Goal: Transaction & Acquisition: Subscribe to service/newsletter

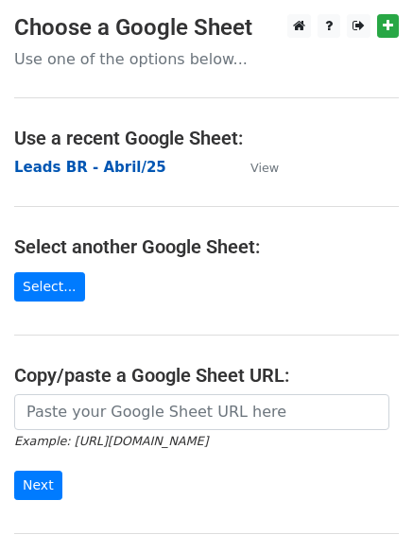
click at [114, 169] on strong "Leads BR - Abril/25" at bounding box center [90, 167] width 152 height 17
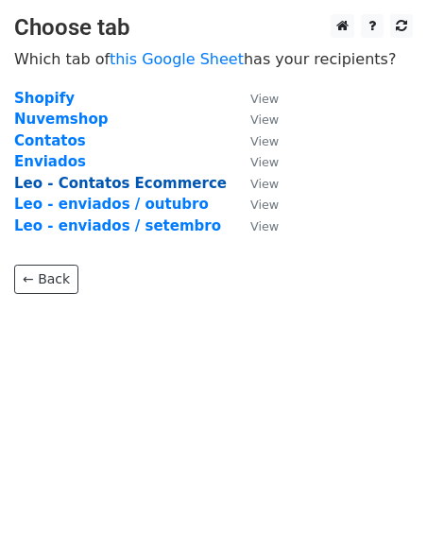
click at [172, 187] on strong "Leo - Contatos Ecommerce" at bounding box center [120, 183] width 213 height 17
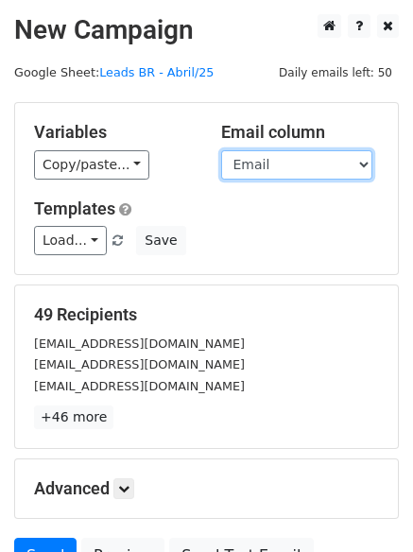
click at [302, 167] on select "Loja Email Nome Cargo Linkedin Contato Linkedin" at bounding box center [296, 164] width 151 height 29
click at [221, 150] on select "Loja Email Nome Cargo Linkedin Contato Linkedin" at bounding box center [296, 164] width 151 height 29
click at [314, 173] on select "Loja Email Nome Cargo Linkedin Contato Linkedin" at bounding box center [296, 164] width 151 height 29
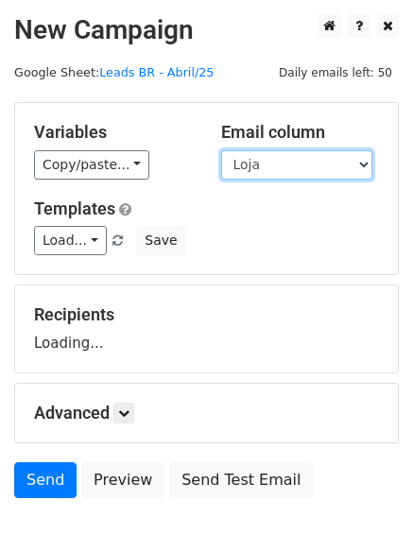
select select "Email"
click at [221, 150] on select "Loja Email Nome Cargo Linkedin Contato Linkedin" at bounding box center [296, 164] width 151 height 29
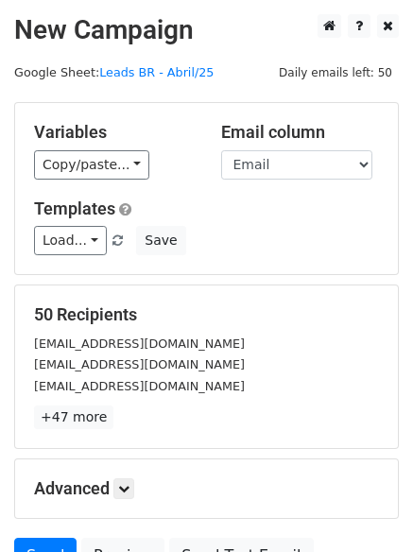
scroll to position [95, 0]
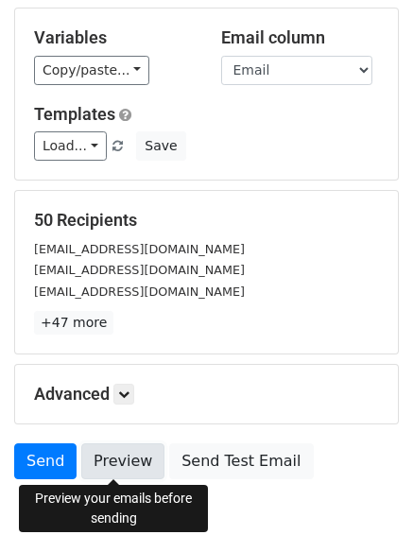
click at [121, 461] on link "Preview" at bounding box center [122, 462] width 83 height 36
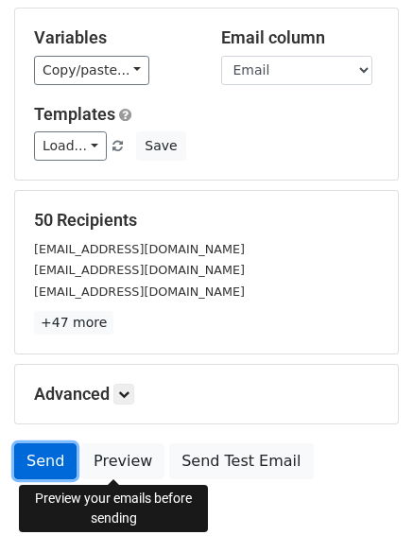
click at [45, 460] on link "Send" at bounding box center [45, 462] width 62 height 36
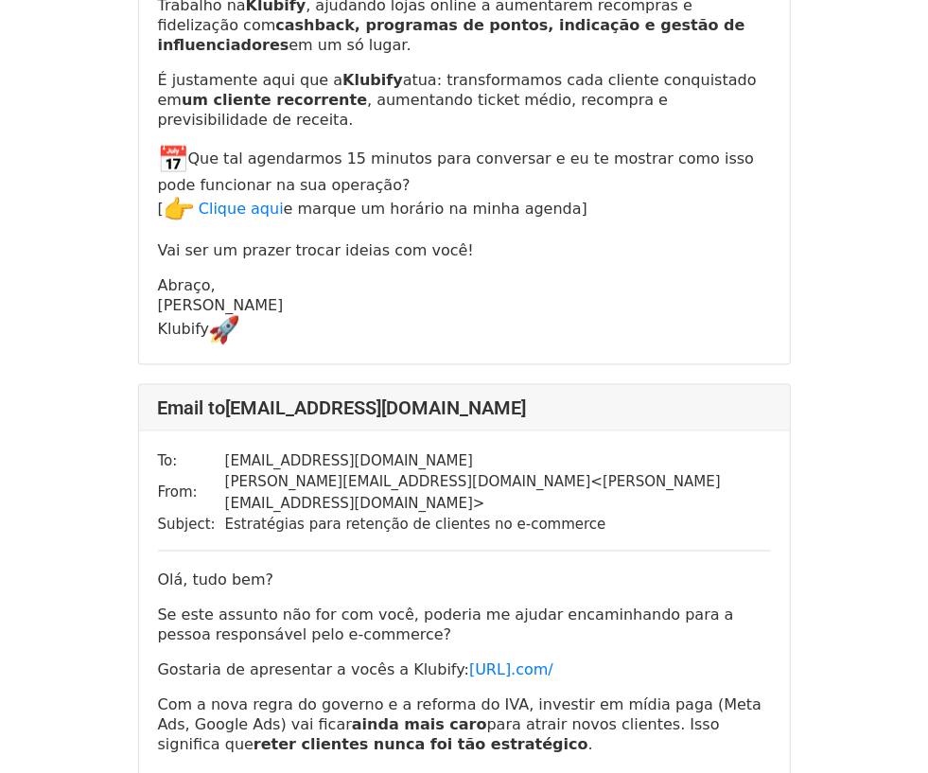
scroll to position [1537, 0]
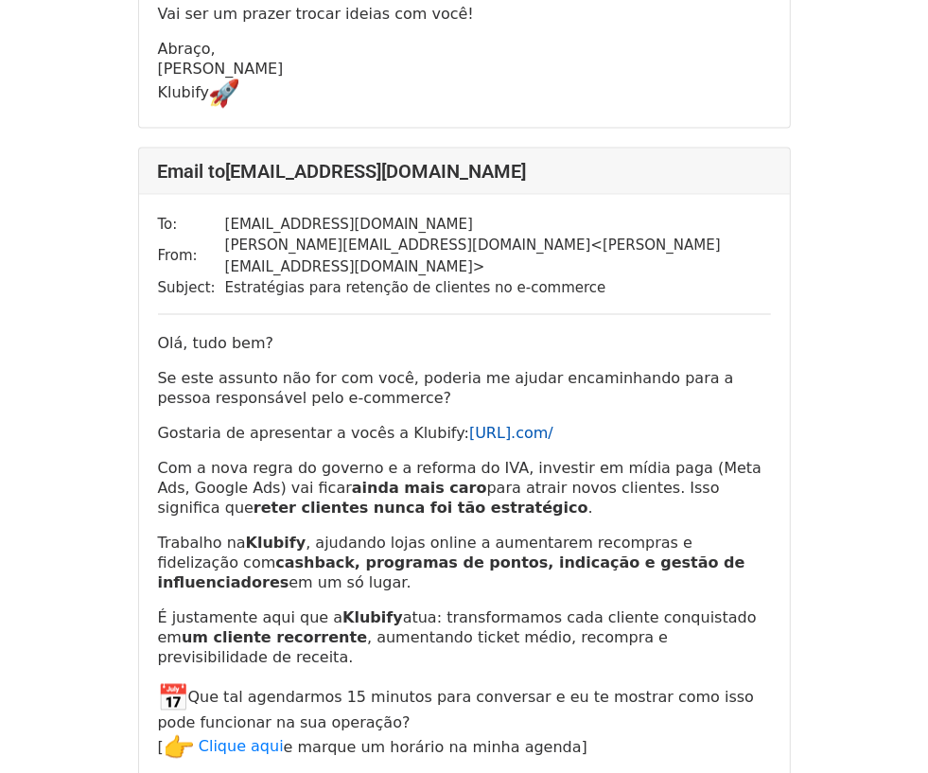
click at [553, 425] on link "https://www.klubify. com/" at bounding box center [511, 434] width 84 height 18
